Goal: Task Accomplishment & Management: Manage account settings

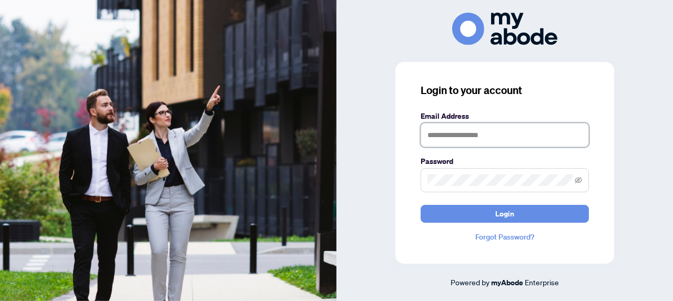
click at [493, 135] on input "text" at bounding box center [505, 135] width 168 height 24
type input "**********"
click at [421, 205] on button "Login" at bounding box center [505, 214] width 168 height 18
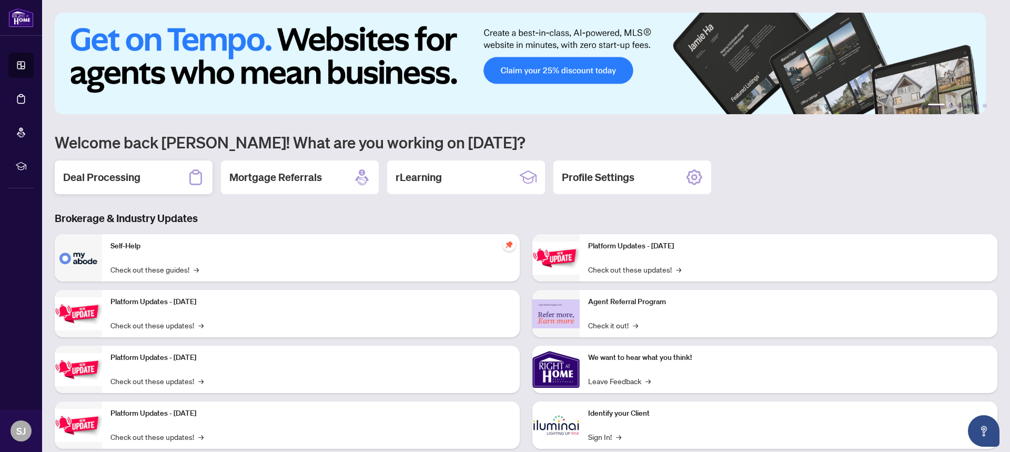
click at [83, 178] on h2 "Deal Processing" at bounding box center [101, 177] width 77 height 15
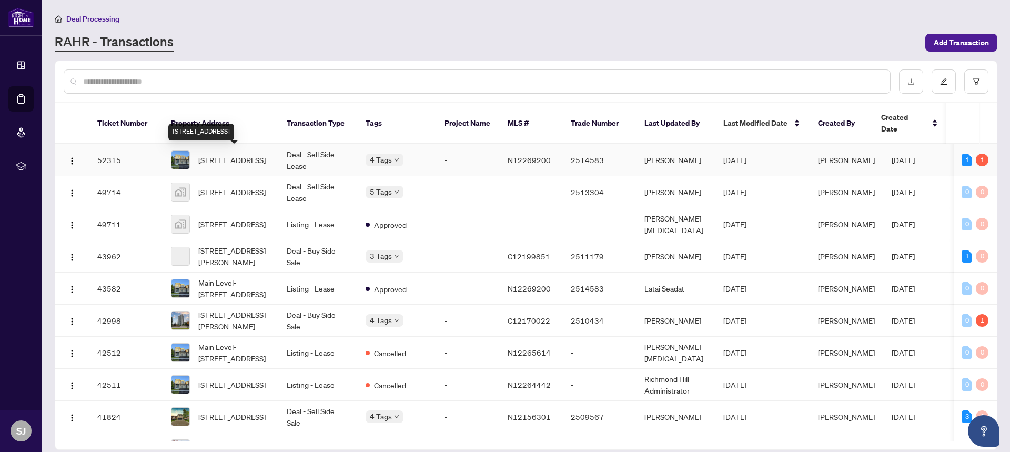
click at [244, 154] on span "326 Boundary Blvd, Whitchurch-Stouffville, Ontario L4A 5E2, Canada" at bounding box center [231, 160] width 67 height 12
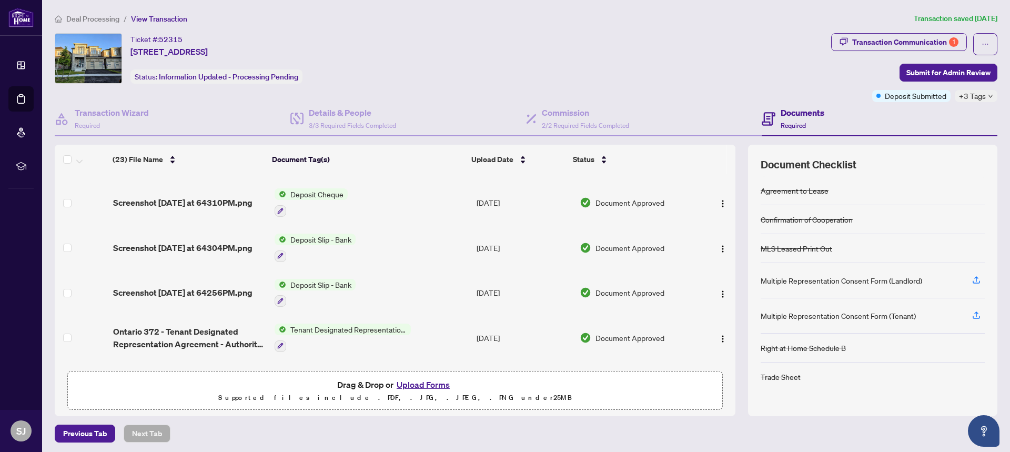
scroll to position [179, 0]
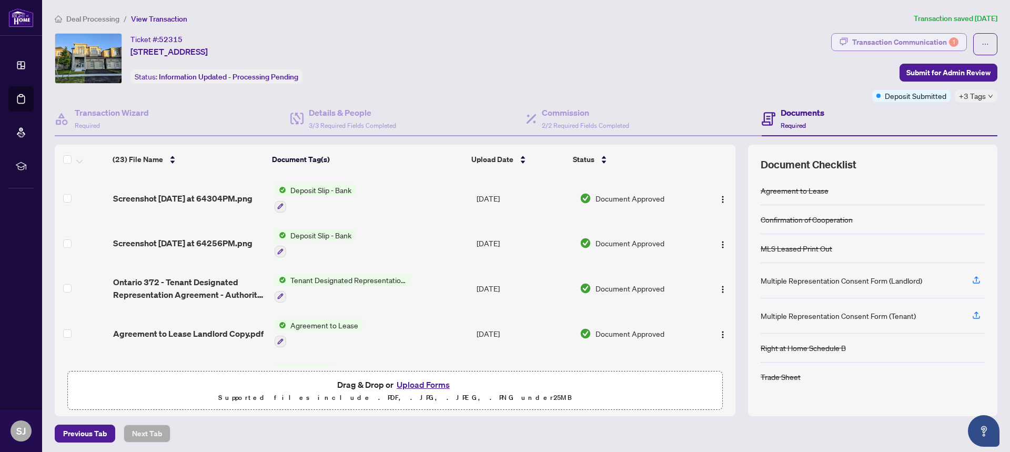
click at [863, 47] on div "Transaction Communication 1" at bounding box center [905, 42] width 106 height 17
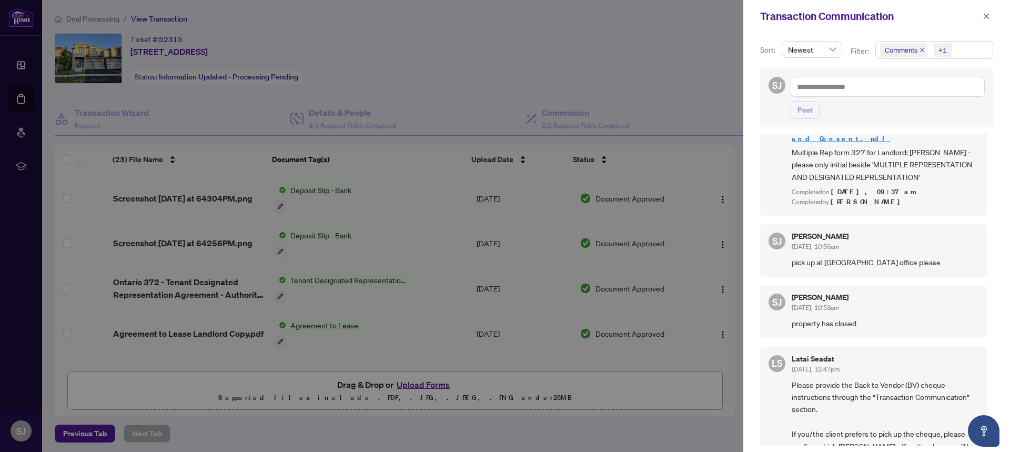
scroll to position [0, 0]
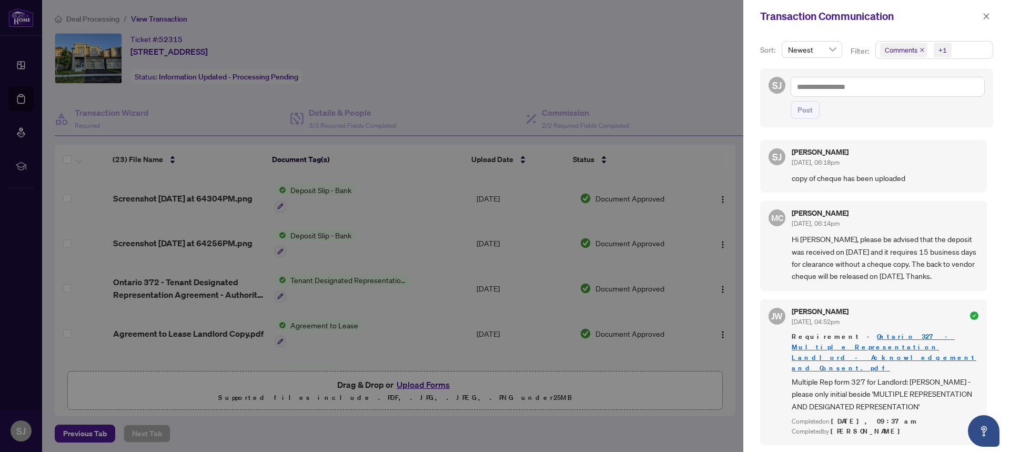
click at [979, 10] on span at bounding box center [986, 16] width 14 height 13
click at [985, 15] on icon "close" at bounding box center [986, 16] width 7 height 7
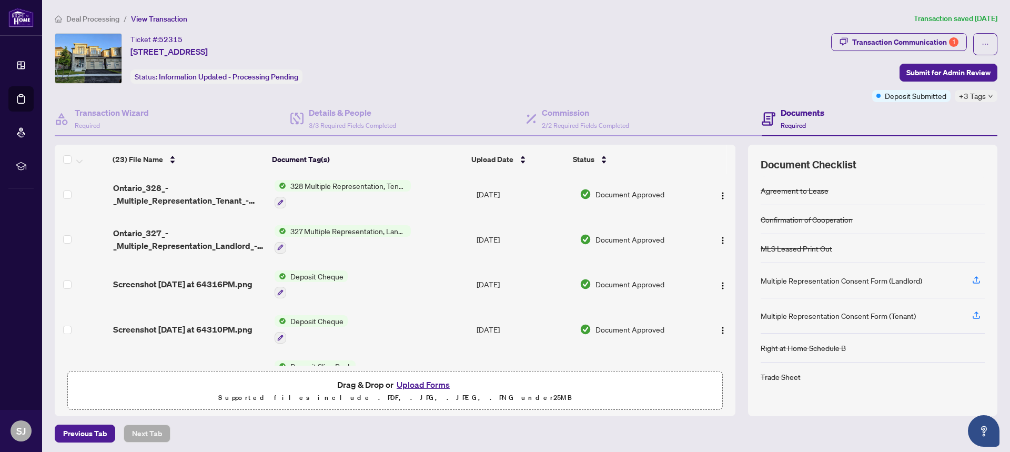
scroll to position [3, 0]
click at [913, 43] on div "Transaction Communication 1" at bounding box center [905, 42] width 106 height 17
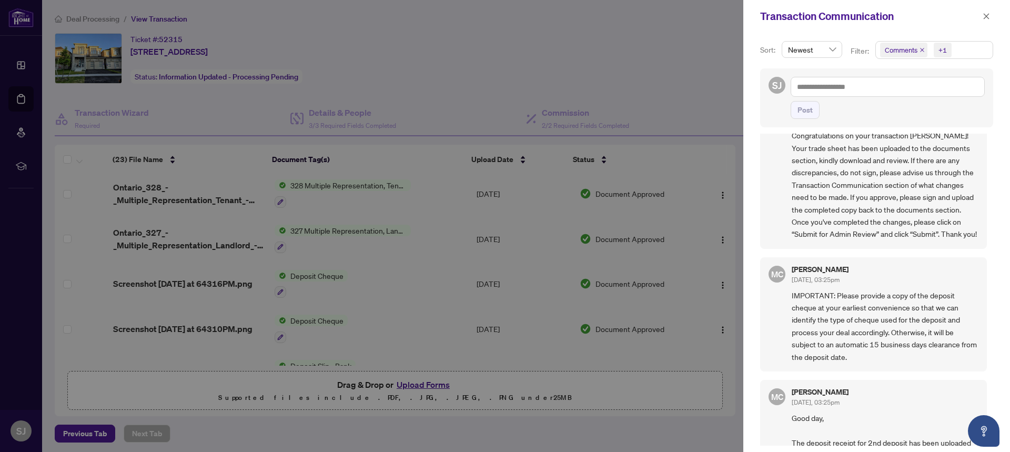
scroll to position [1875, 0]
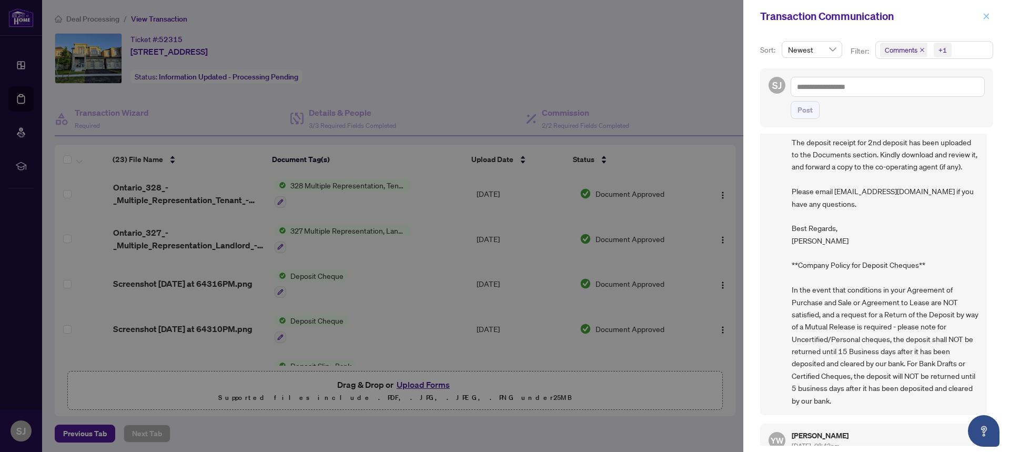
click at [991, 20] on button "button" at bounding box center [986, 16] width 14 height 13
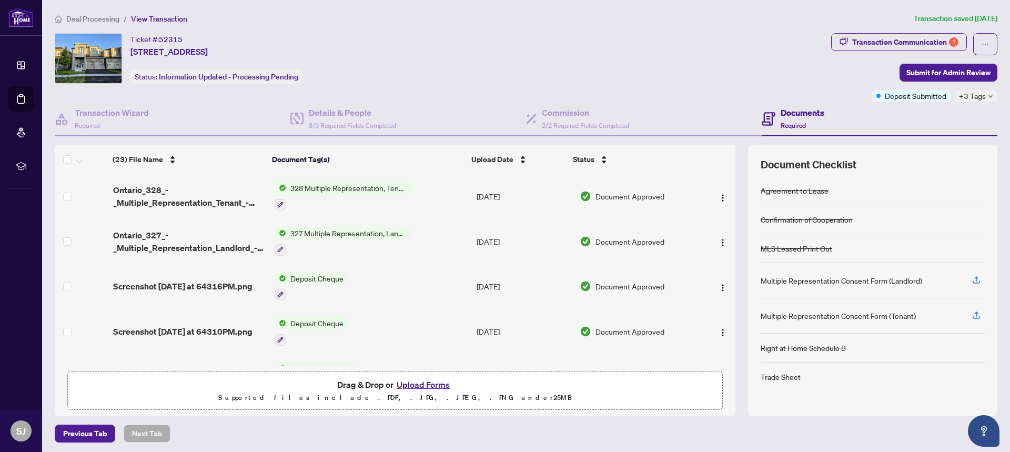
scroll to position [0, 0]
click at [862, 38] on div "Transaction Communication 1" at bounding box center [905, 42] width 106 height 17
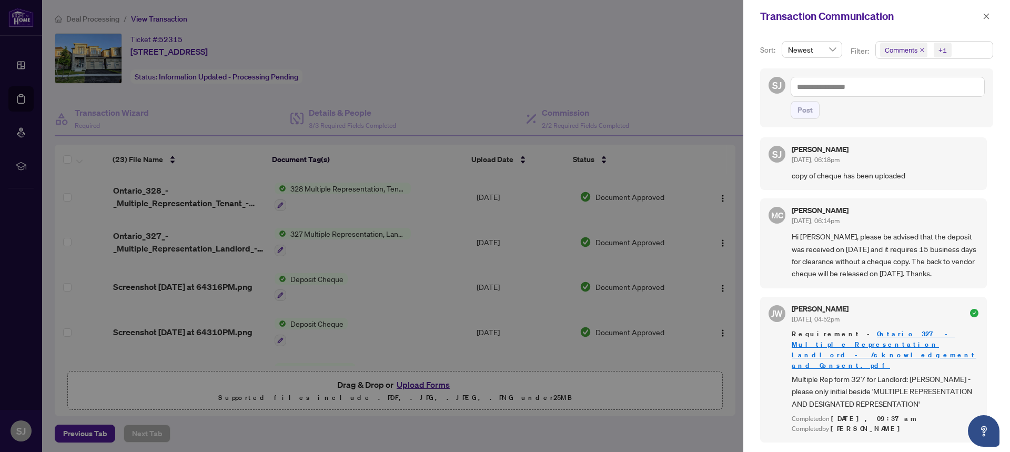
scroll to position [3, 0]
drag, startPoint x: 859, startPoint y: 208, endPoint x: 758, endPoint y: 208, distance: 101.0
click at [758, 208] on div "Sort: Newest Filter: Comments +1 SJ Post SJ Sarfraz Juma Sep/24/2025, 06:18pm c…" at bounding box center [876, 242] width 267 height 419
drag, startPoint x: 896, startPoint y: 326, endPoint x: 784, endPoint y: 311, distance: 112.9
click at [784, 311] on div "JW Jackie Wu Sep/24/2025, 04:52pm Requirement - Ontario 327 - Multiple Represen…" at bounding box center [873, 369] width 227 height 146
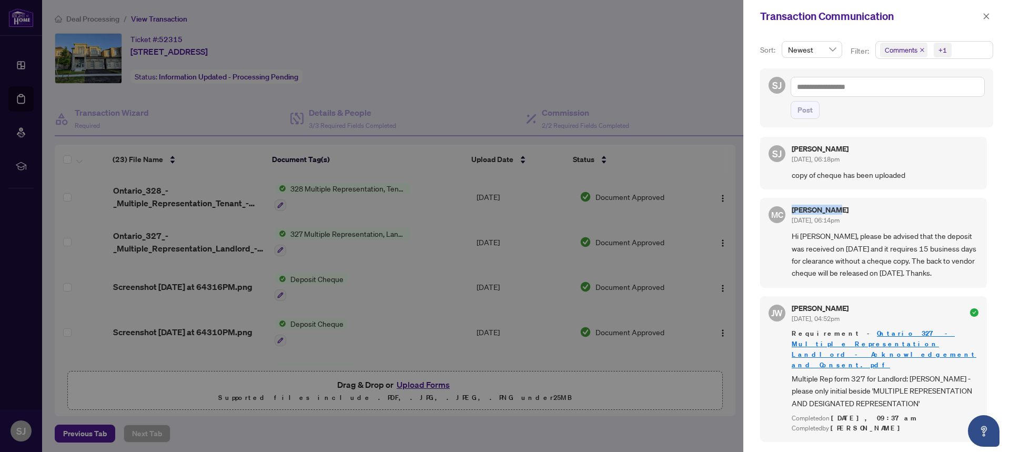
drag, startPoint x: 868, startPoint y: 209, endPoint x: 791, endPoint y: 209, distance: 77.8
click at [791, 209] on div "MC Maria Cheng Sep/24/2025, 06:14pm Hi Sarfraz, please be advised that the depo…" at bounding box center [873, 243] width 227 height 90
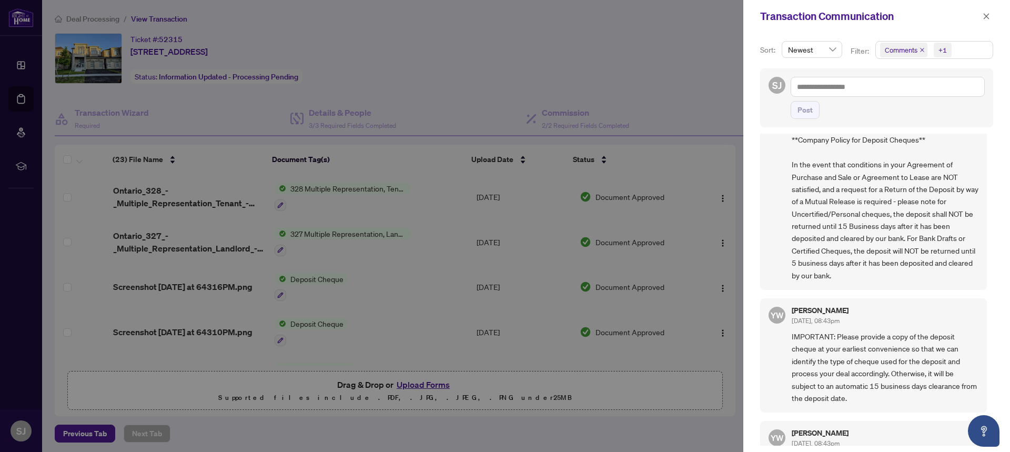
scroll to position [2310, 0]
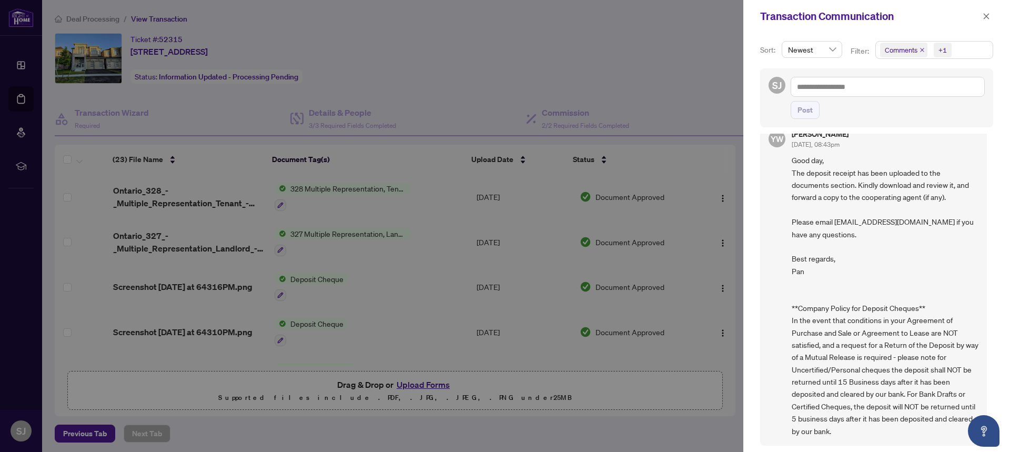
click at [683, 149] on div at bounding box center [505, 226] width 1010 height 452
click at [626, 20] on div at bounding box center [505, 226] width 1010 height 452
